Goal: Task Accomplishment & Management: Manage account settings

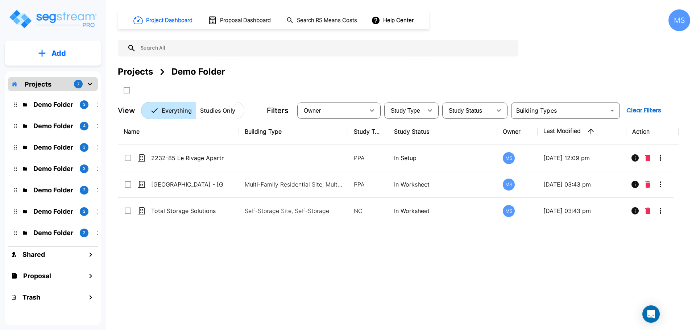
click at [675, 21] on div "MS" at bounding box center [680, 20] width 22 height 22
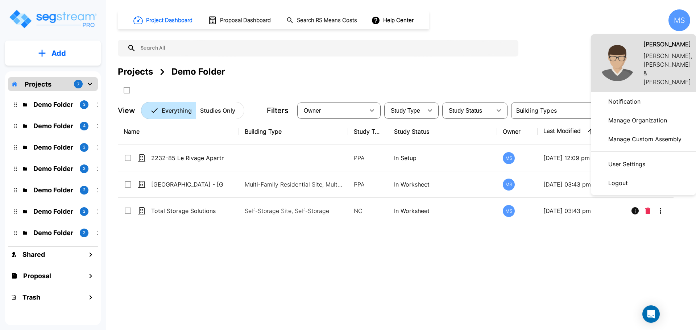
click at [623, 124] on p "Manage Organization" at bounding box center [638, 120] width 65 height 15
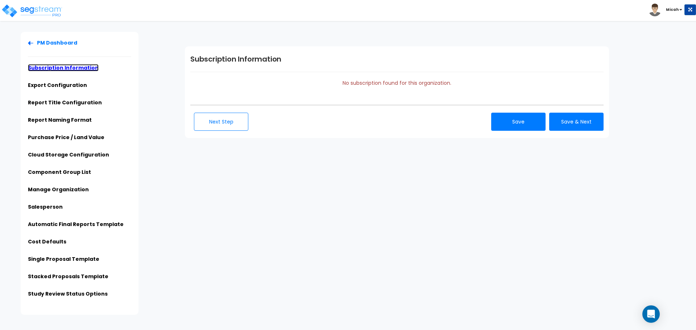
click at [50, 69] on link "Subscription Information" at bounding box center [63, 67] width 71 height 7
click at [52, 14] on img at bounding box center [32, 11] width 62 height 15
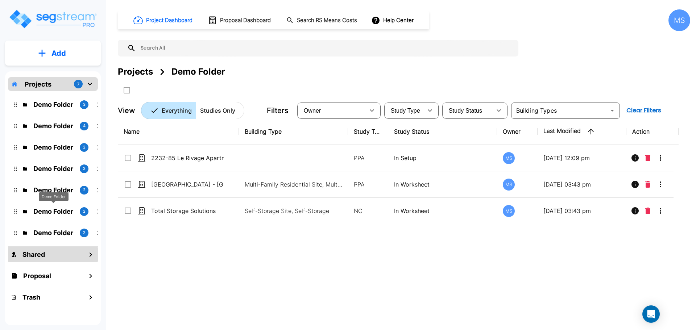
scroll to position [0, 0]
click at [684, 20] on div "MS" at bounding box center [680, 20] width 22 height 22
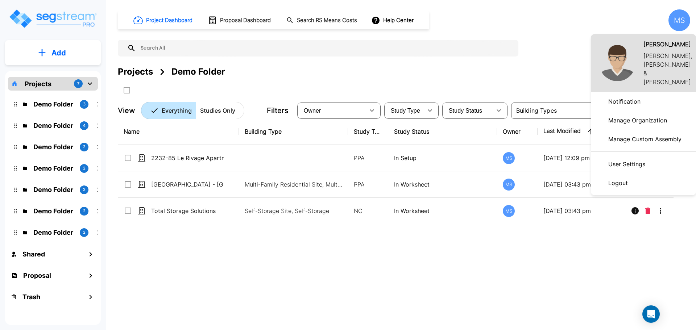
click at [620, 165] on p "User Settings" at bounding box center [627, 164] width 43 height 15
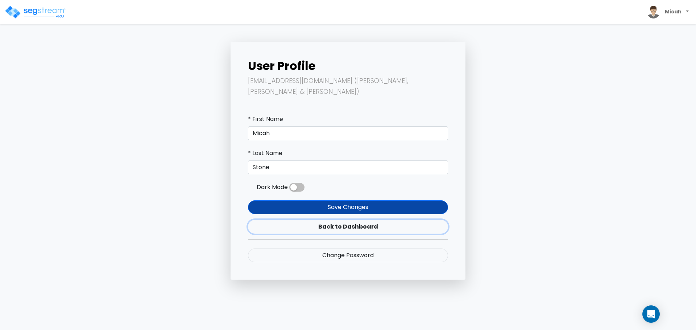
click at [346, 220] on link "Back to Dashboard" at bounding box center [348, 227] width 200 height 14
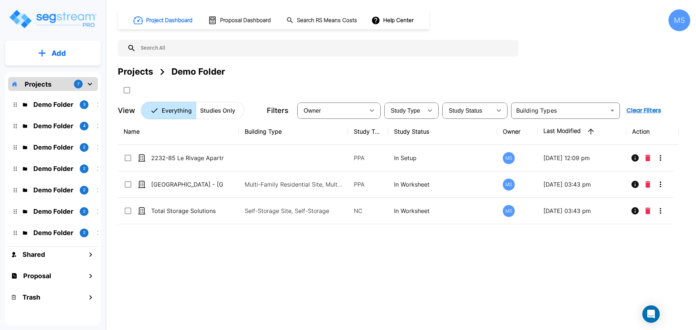
click at [685, 15] on div "MS" at bounding box center [680, 20] width 22 height 22
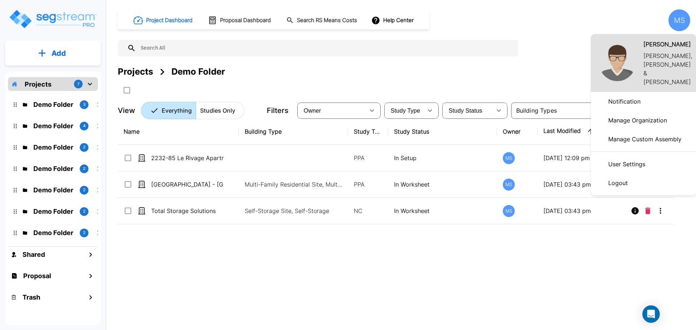
click at [626, 98] on p "Notification" at bounding box center [625, 101] width 38 height 15
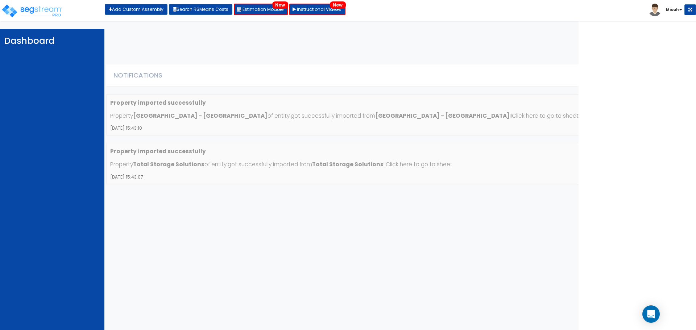
click at [416, 117] on strong "[GEOGRAPHIC_DATA] - [GEOGRAPHIC_DATA]" at bounding box center [442, 116] width 135 height 8
click at [137, 103] on strong "Property imported successfully" at bounding box center [158, 103] width 96 height 8
click at [140, 112] on strong "Visayan Tower - MF Res Building" at bounding box center [200, 116] width 135 height 8
click at [139, 98] on p "Property imported successfully" at bounding box center [398, 102] width 577 height 9
click at [688, 8] on button at bounding box center [691, 9] width 12 height 11
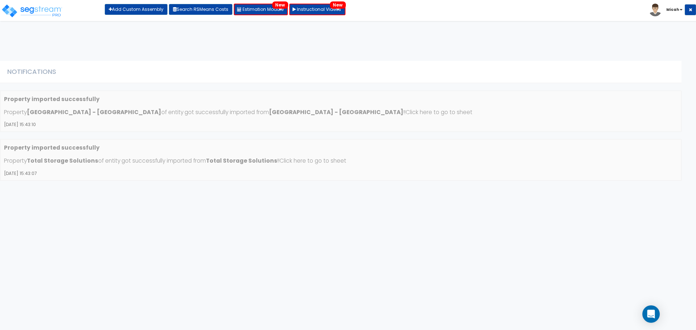
click at [673, 9] on b "Micah" at bounding box center [673, 9] width 13 height 5
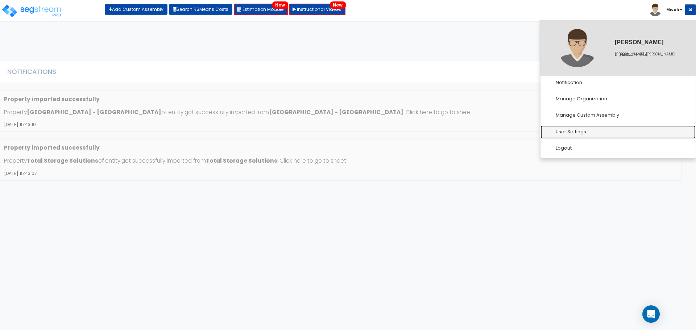
click at [580, 132] on link "User Settings" at bounding box center [618, 131] width 155 height 13
